Goal: Find specific page/section: Find specific page/section

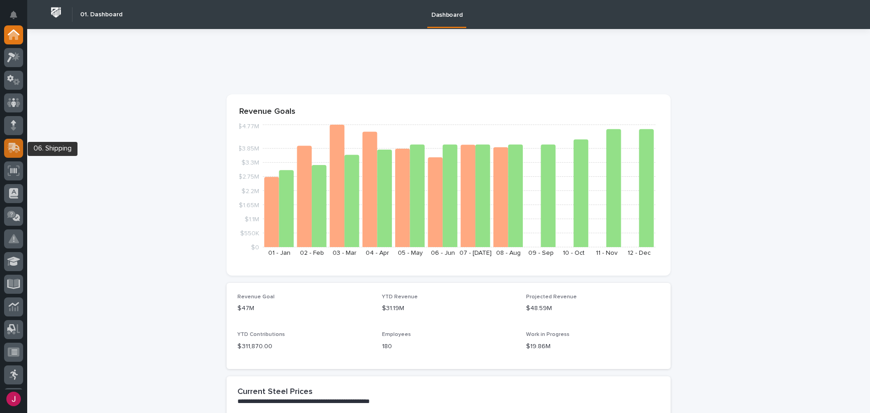
click at [14, 143] on icon at bounding box center [15, 147] width 12 height 9
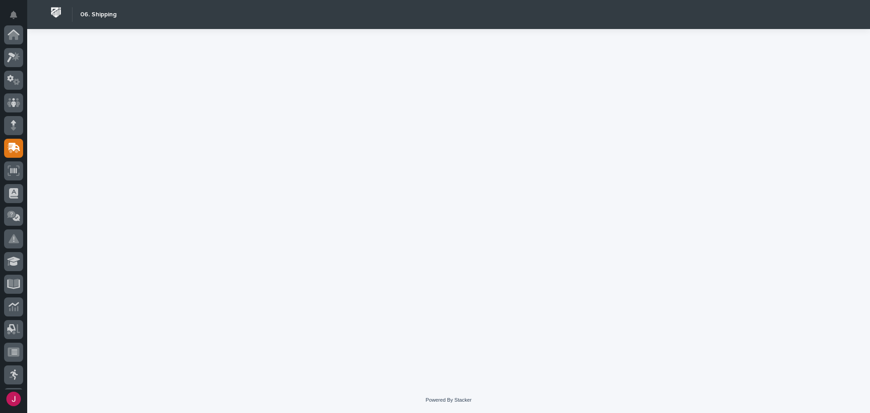
scroll to position [113, 0]
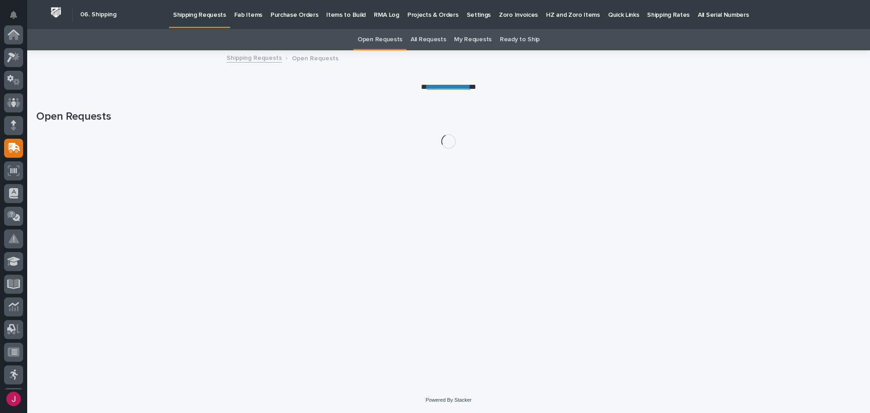
scroll to position [113, 0]
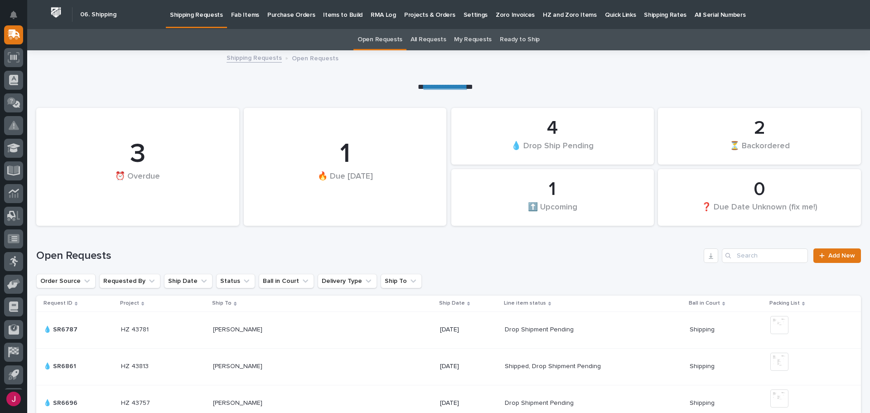
click at [729, 255] on div "Search" at bounding box center [729, 255] width 15 height 15
drag, startPoint x: 735, startPoint y: 255, endPoint x: 739, endPoint y: 256, distance: 4.6
click at [735, 255] on input "Search" at bounding box center [765, 255] width 86 height 15
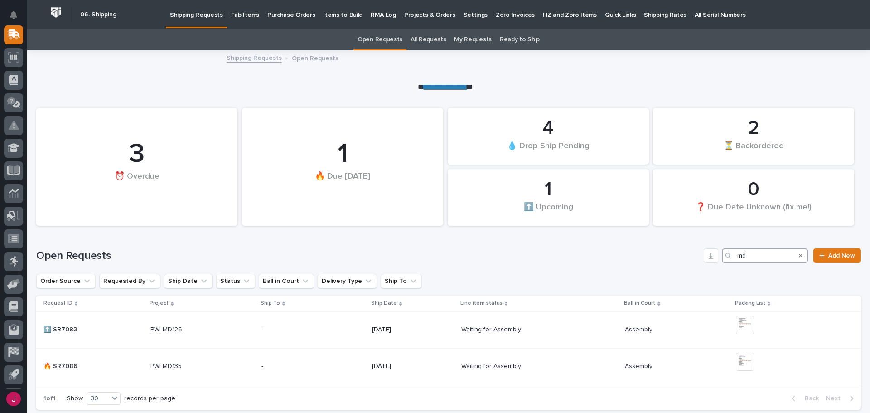
type input "md"
click at [250, 17] on p "Fab Items" at bounding box center [245, 9] width 28 height 19
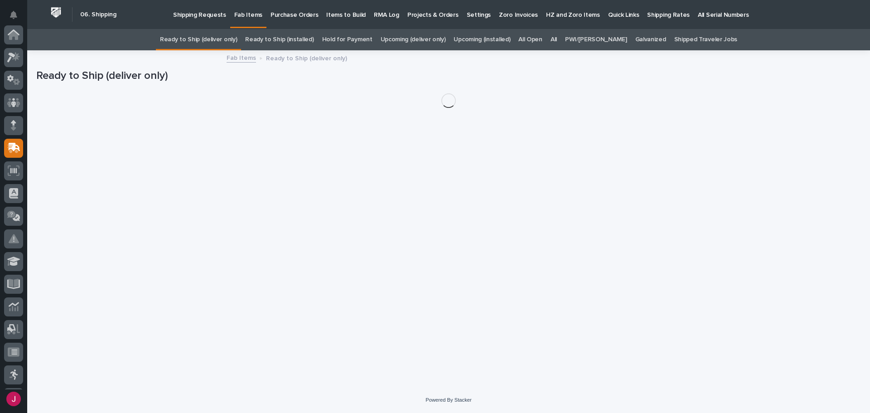
scroll to position [113, 0]
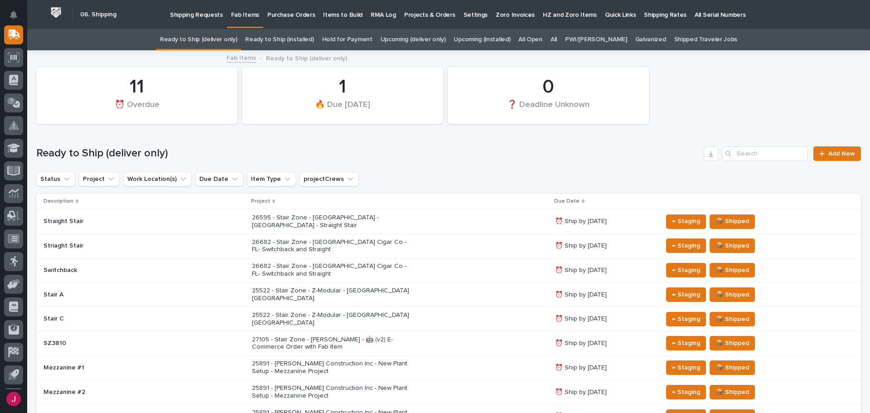
click at [448, 145] on div "Ready to Ship (deliver only) Add New" at bounding box center [448, 150] width 825 height 44
click at [237, 235] on td "Striaght Stair" at bounding box center [142, 245] width 212 height 24
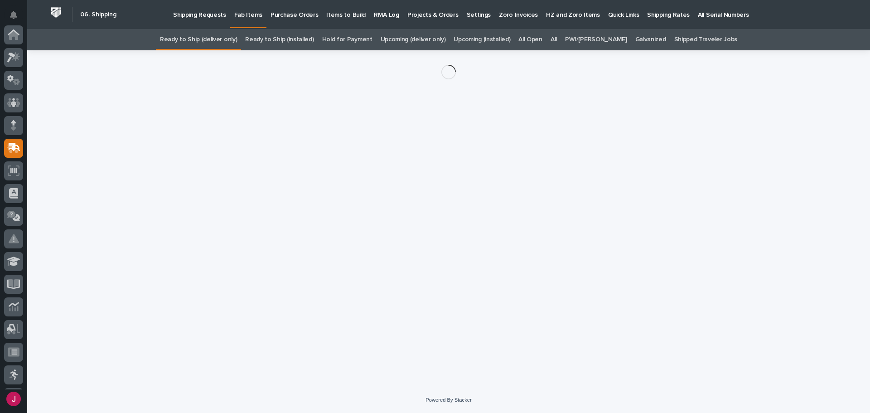
scroll to position [113, 0]
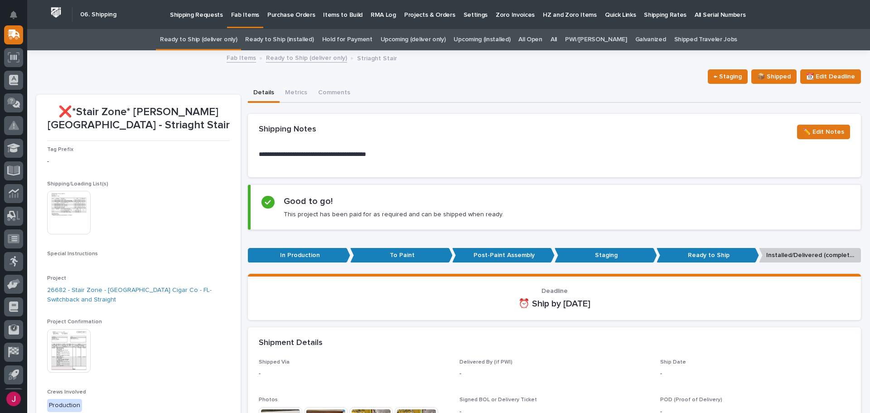
click at [78, 334] on img at bounding box center [69, 351] width 44 height 44
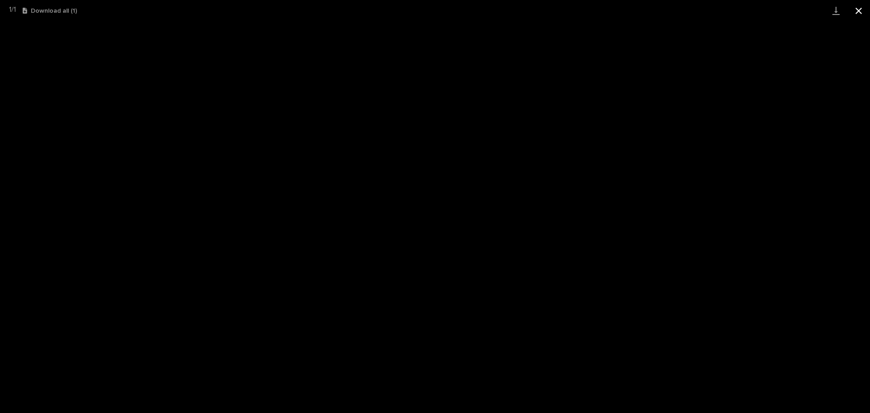
click at [860, 9] on button "Close gallery" at bounding box center [859, 10] width 23 height 21
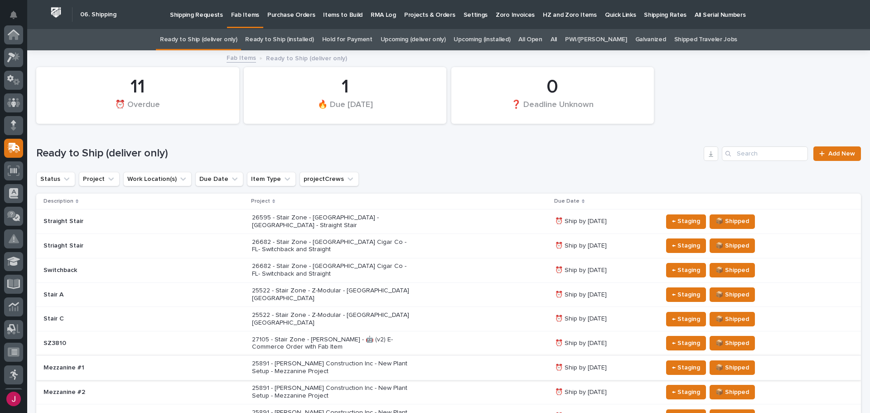
scroll to position [113, 0]
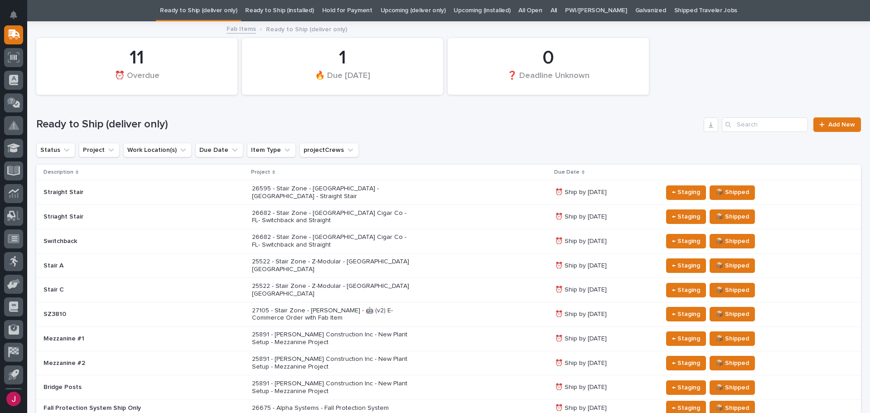
click at [93, 238] on p "Switchback" at bounding box center [123, 242] width 159 height 8
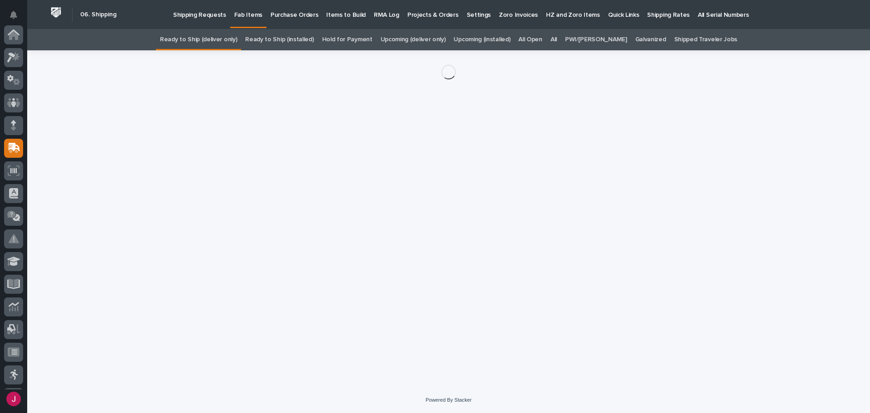
scroll to position [113, 0]
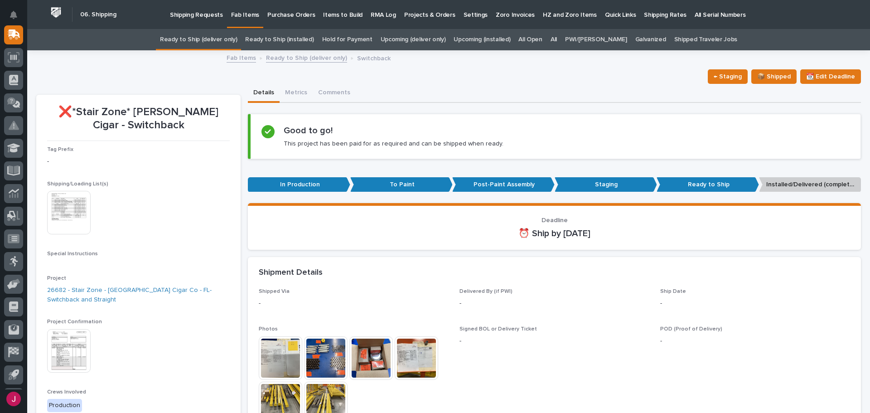
click at [74, 329] on img at bounding box center [69, 351] width 44 height 44
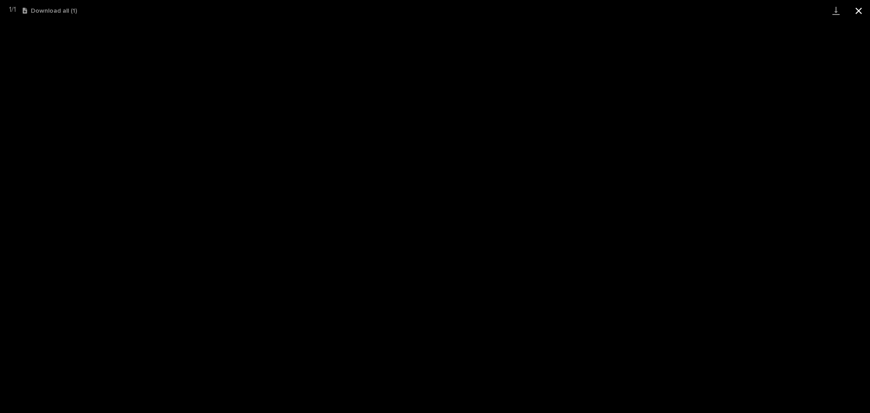
click at [859, 6] on button "Close gallery" at bounding box center [859, 10] width 23 height 21
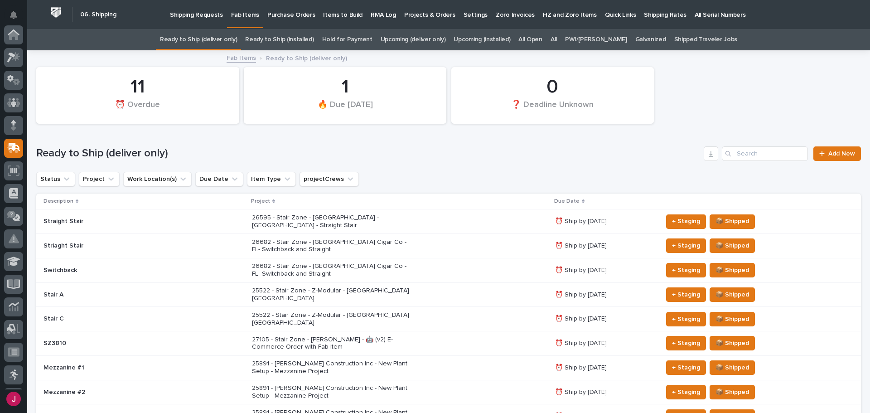
scroll to position [113, 0]
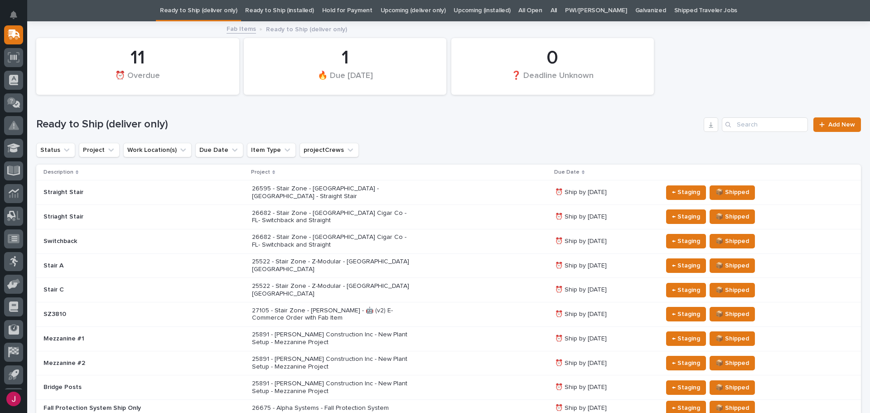
click at [454, 132] on div "Ready to Ship (deliver only) Add New" at bounding box center [448, 121] width 825 height 44
click at [184, 236] on div "Switchback" at bounding box center [123, 241] width 159 height 10
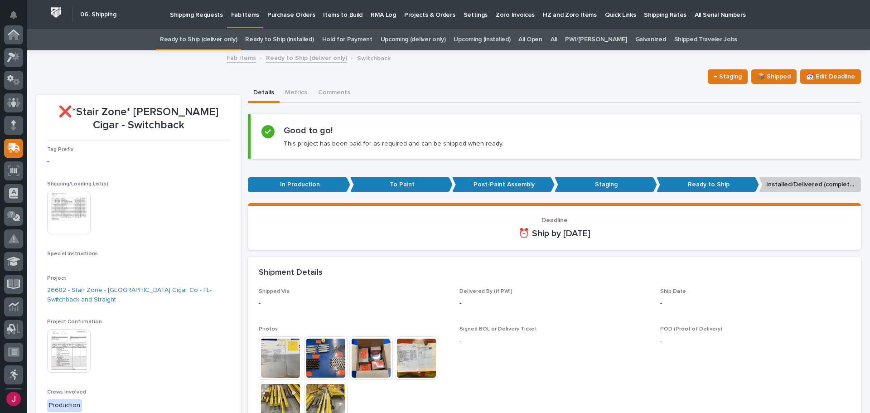
scroll to position [113, 0]
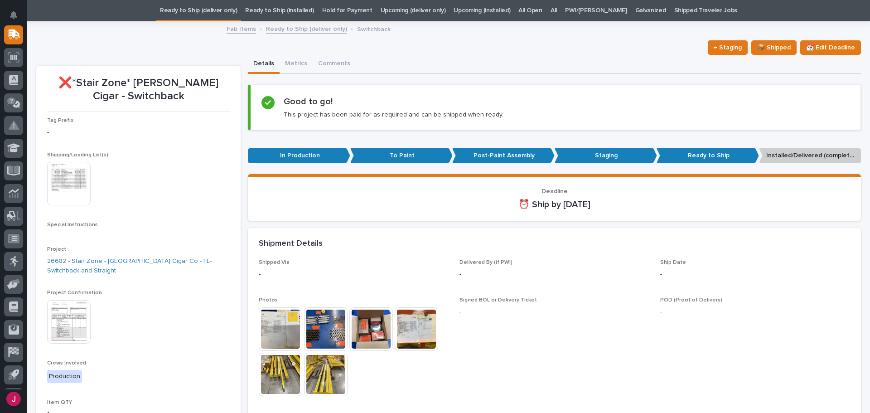
click at [529, 56] on div "Details Metrics Comments" at bounding box center [554, 64] width 613 height 19
click at [320, 315] on img at bounding box center [326, 329] width 44 height 44
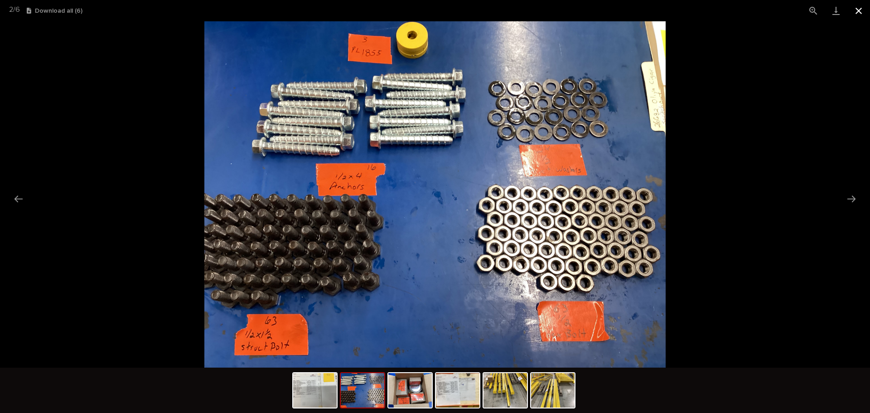
click at [866, 1] on button "Close gallery" at bounding box center [859, 10] width 23 height 21
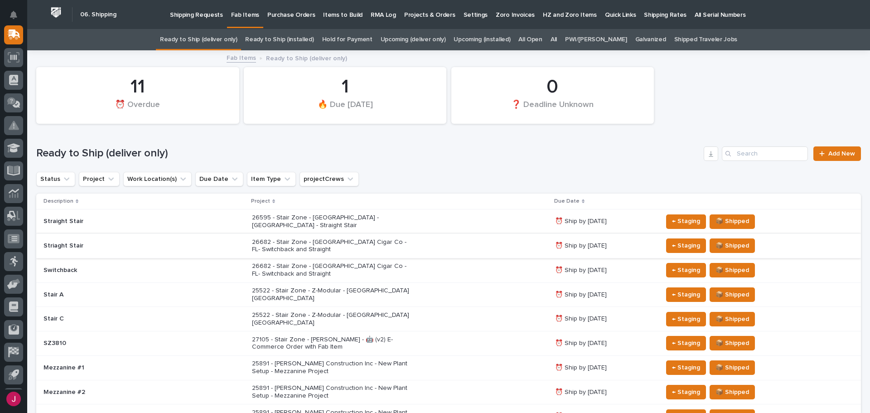
scroll to position [136, 0]
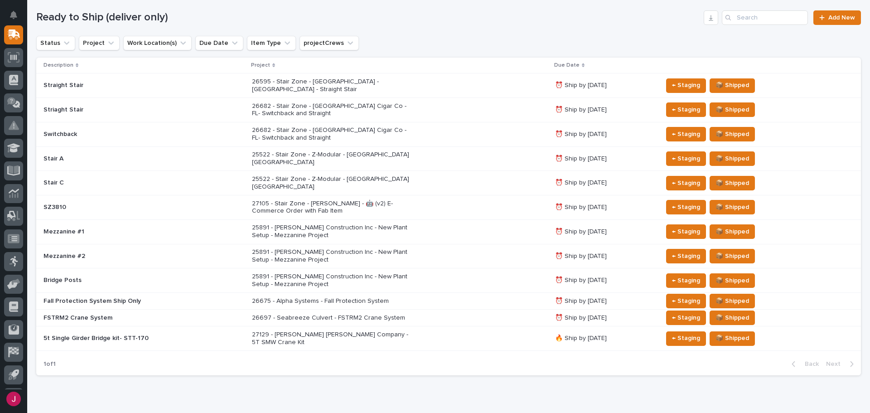
click at [92, 106] on p "Striaght Stair" at bounding box center [123, 110] width 159 height 8
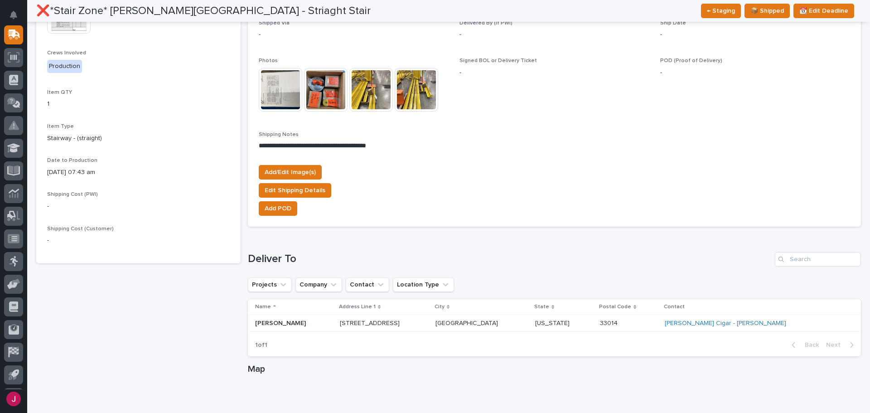
scroll to position [350, 0]
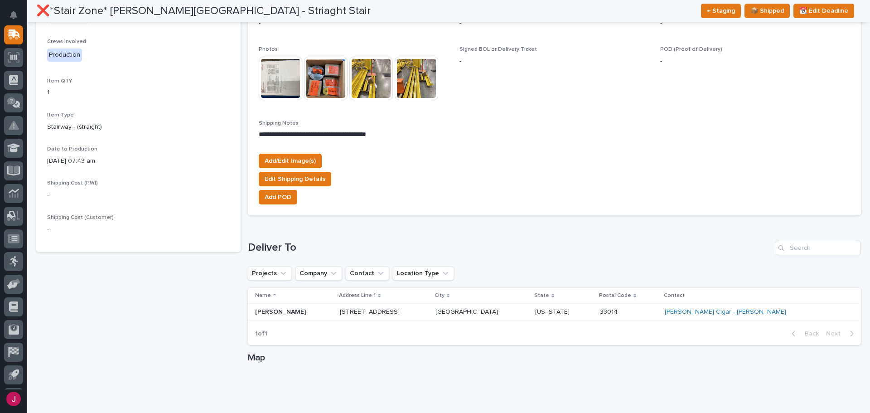
click at [284, 80] on img at bounding box center [281, 79] width 44 height 44
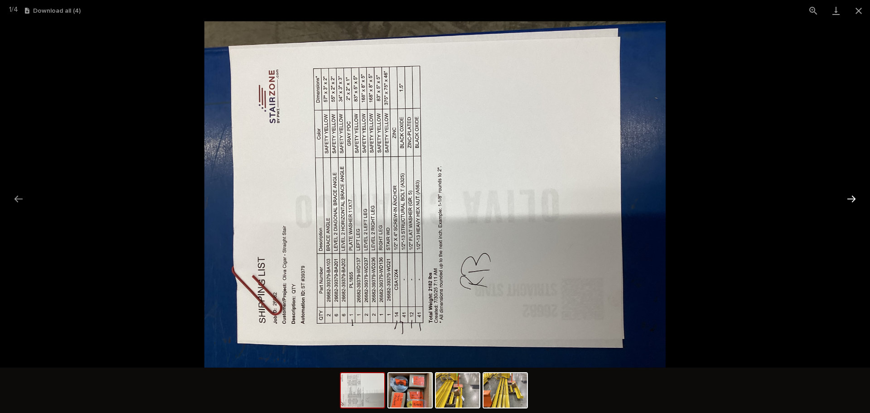
click at [853, 196] on button "Next slide" at bounding box center [851, 199] width 19 height 18
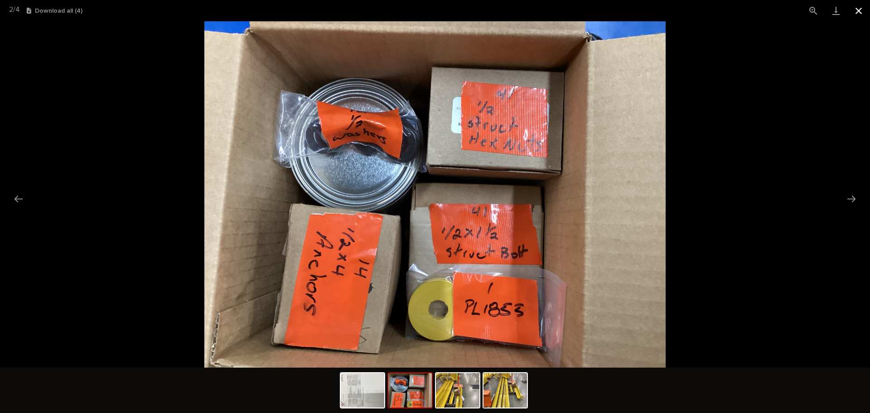
click at [864, 15] on button "Close gallery" at bounding box center [859, 10] width 23 height 21
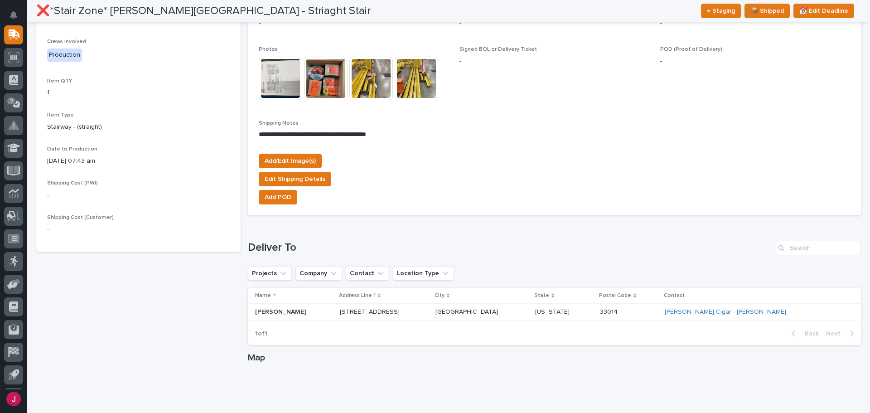
click at [517, 164] on div "Add/Edit Image(s) Edit Shipping Details Add POD" at bounding box center [555, 177] width 592 height 62
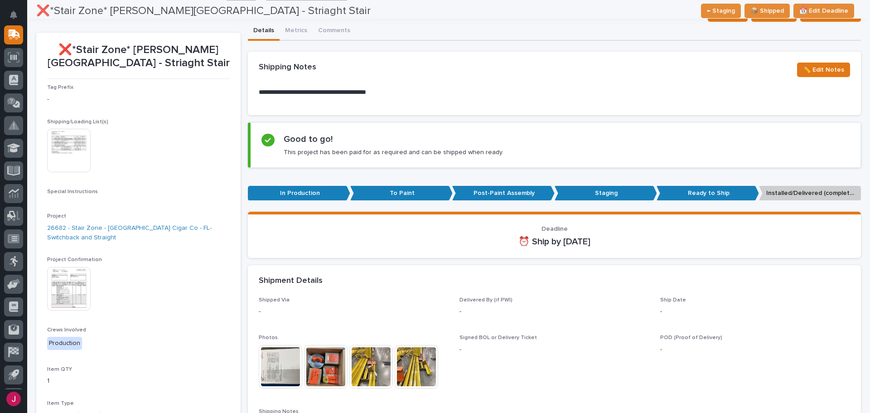
scroll to position [0, 0]
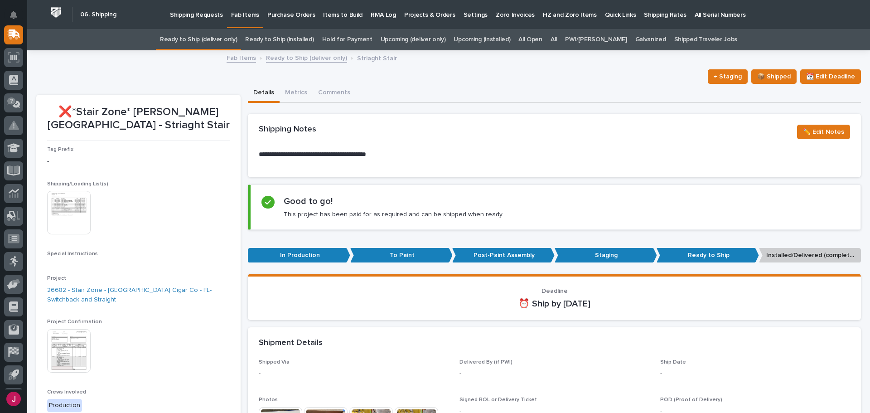
click at [417, 86] on div "Details Metrics Comments" at bounding box center [554, 93] width 613 height 19
